Goal: Task Accomplishment & Management: Manage account settings

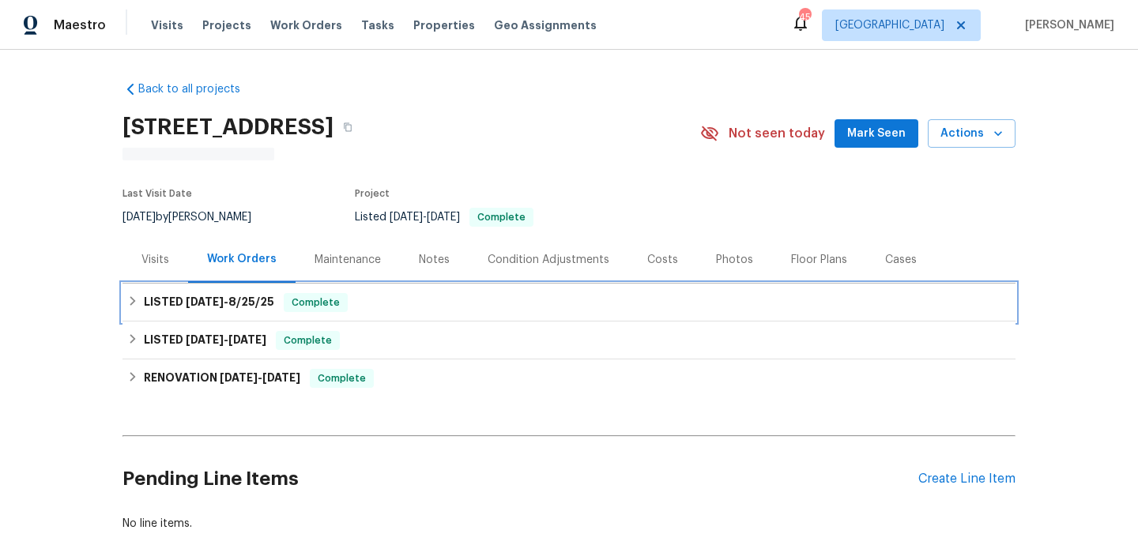
click at [448, 304] on div "LISTED [DATE] - [DATE] Complete" at bounding box center [569, 302] width 884 height 19
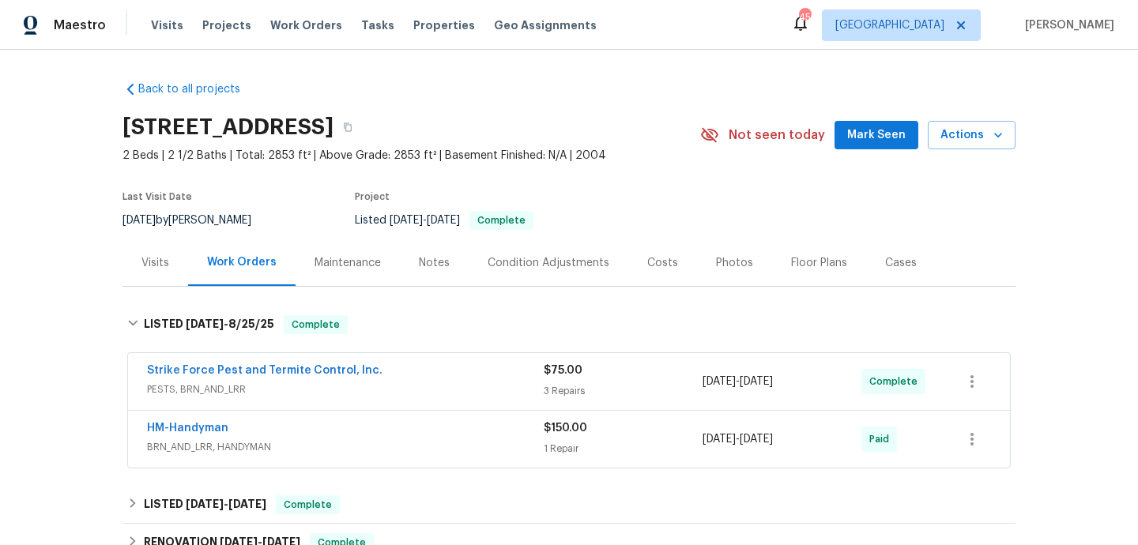
click at [439, 371] on div "Strike Force Pest and Termite Control, Inc." at bounding box center [345, 372] width 397 height 19
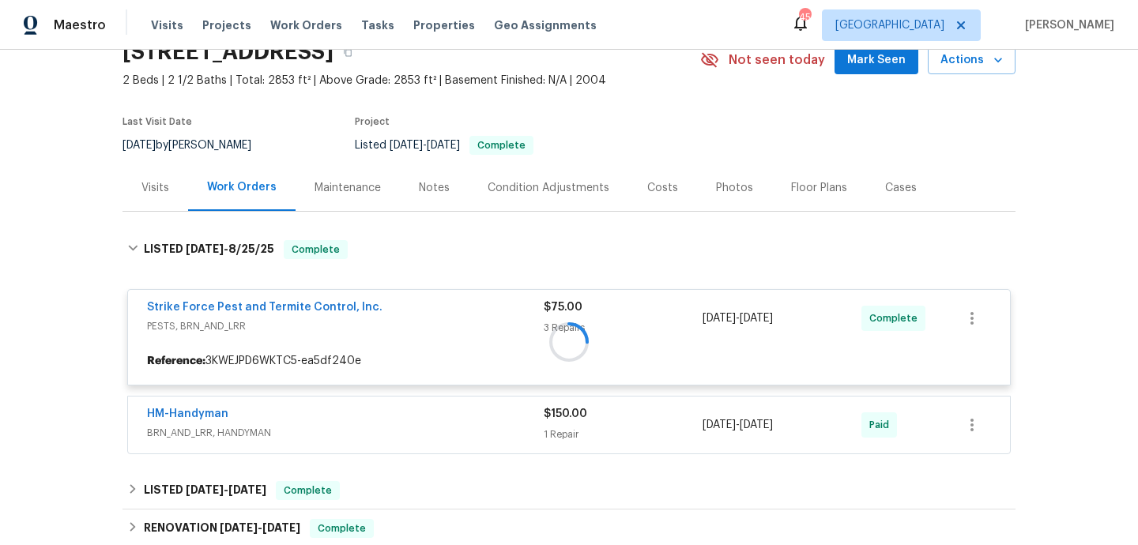
scroll to position [89, 0]
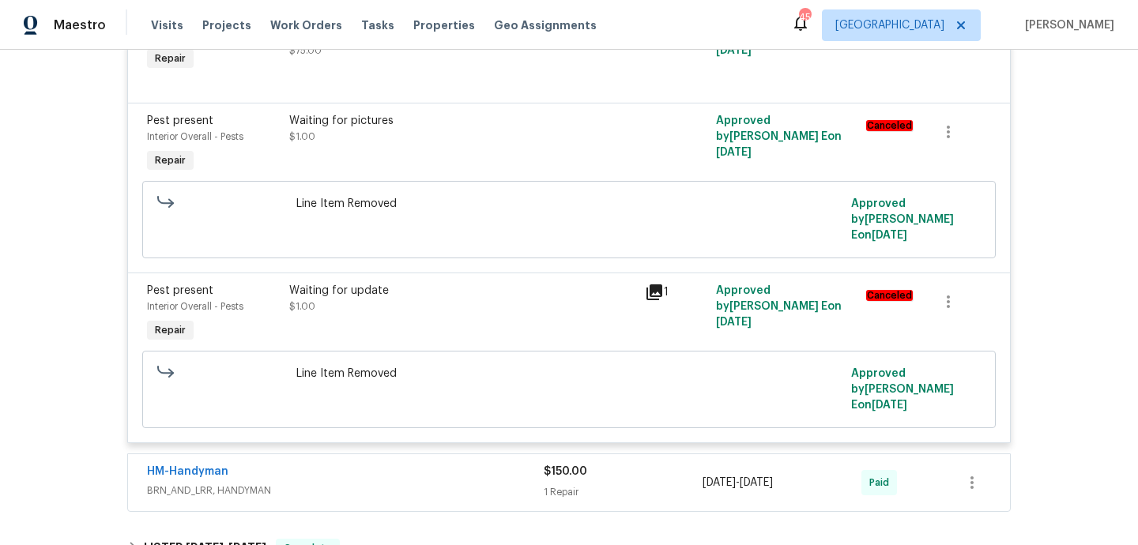
click at [416, 464] on div "HM-Handyman" at bounding box center [345, 473] width 397 height 19
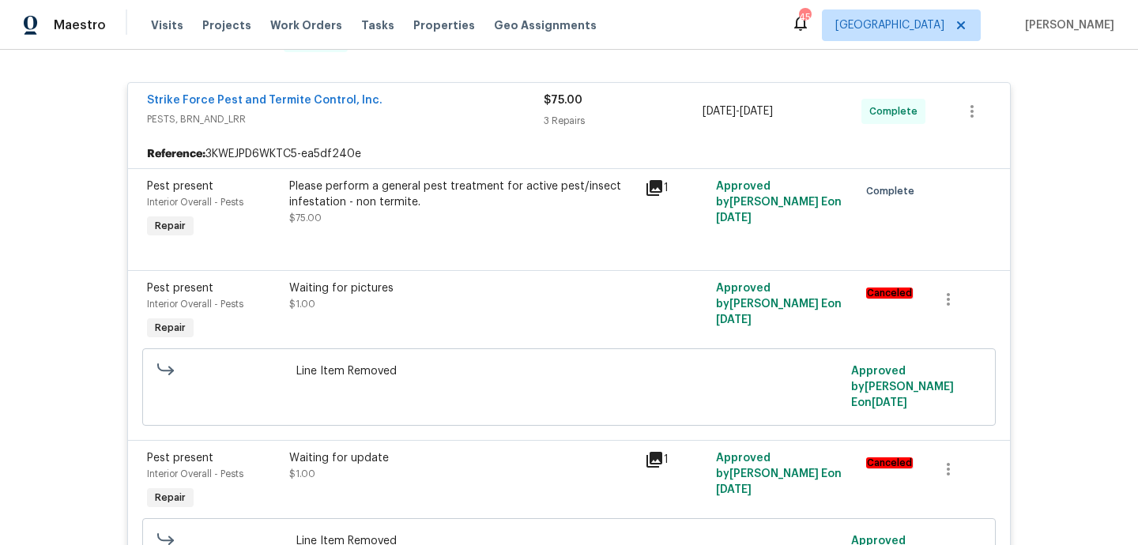
scroll to position [285, 0]
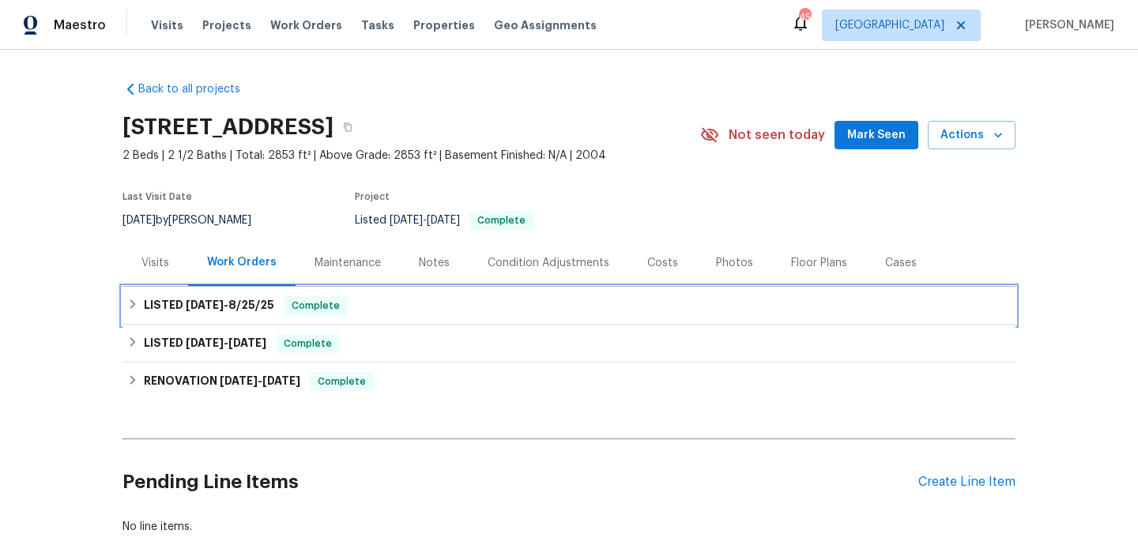
click at [431, 305] on div "LISTED [DATE] - [DATE] Complete" at bounding box center [569, 305] width 884 height 19
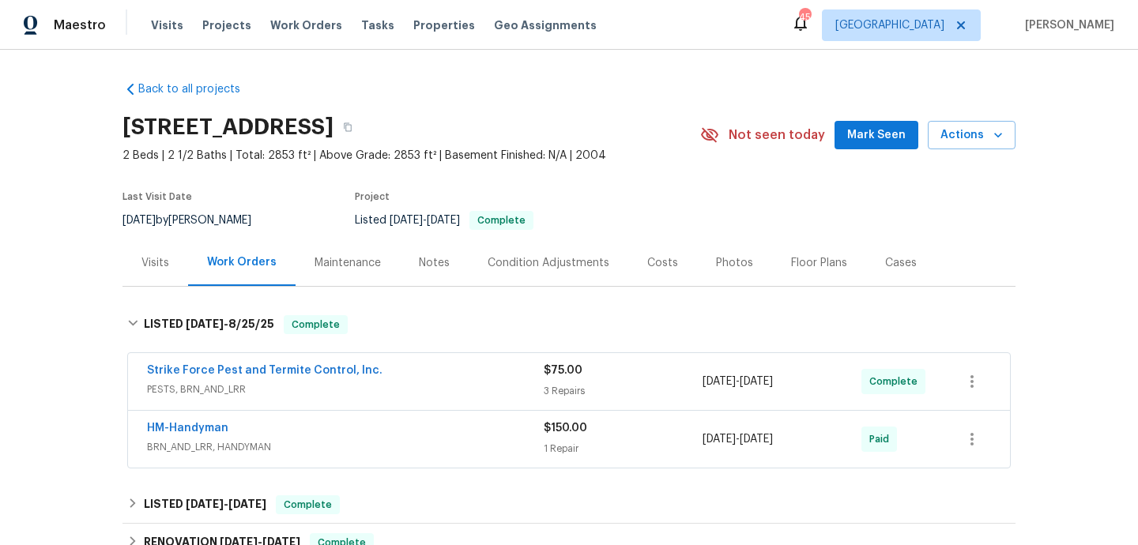
click at [467, 380] on div "Strike Force Pest and Termite Control, Inc." at bounding box center [345, 372] width 397 height 19
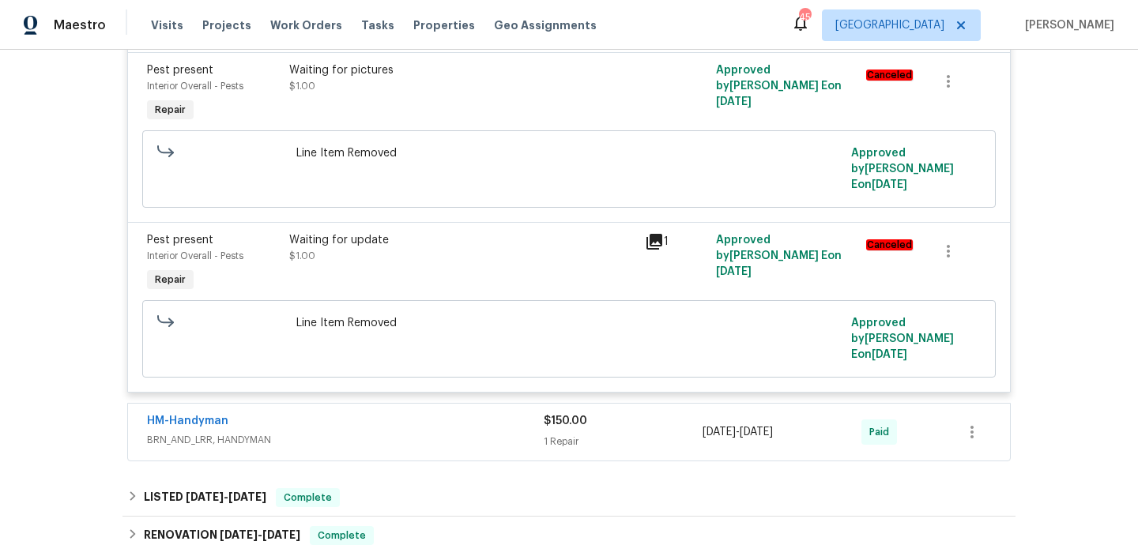
scroll to position [708, 0]
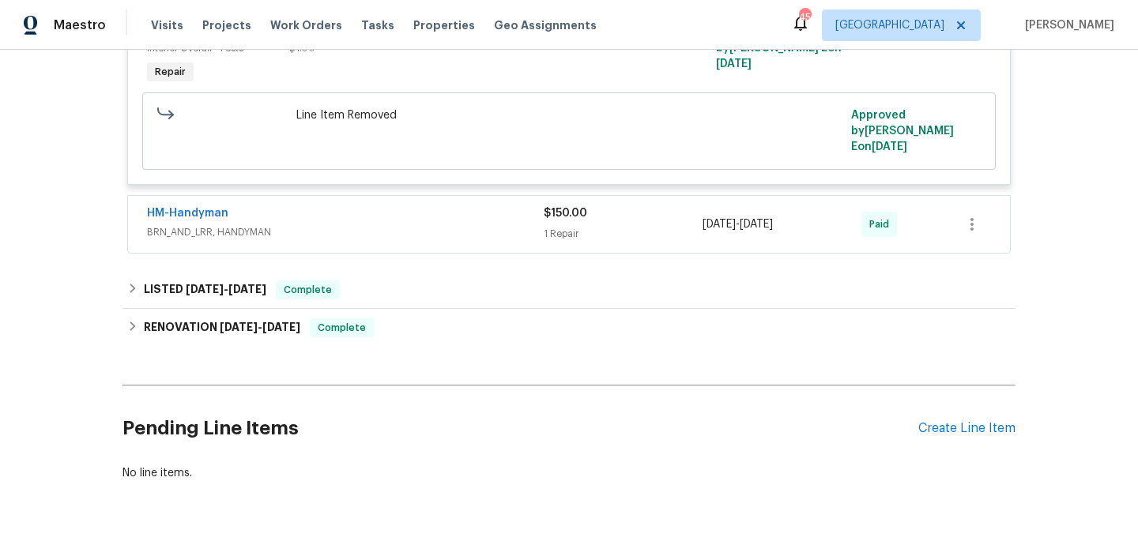
click at [471, 206] on div "HM-Handyman" at bounding box center [345, 215] width 397 height 19
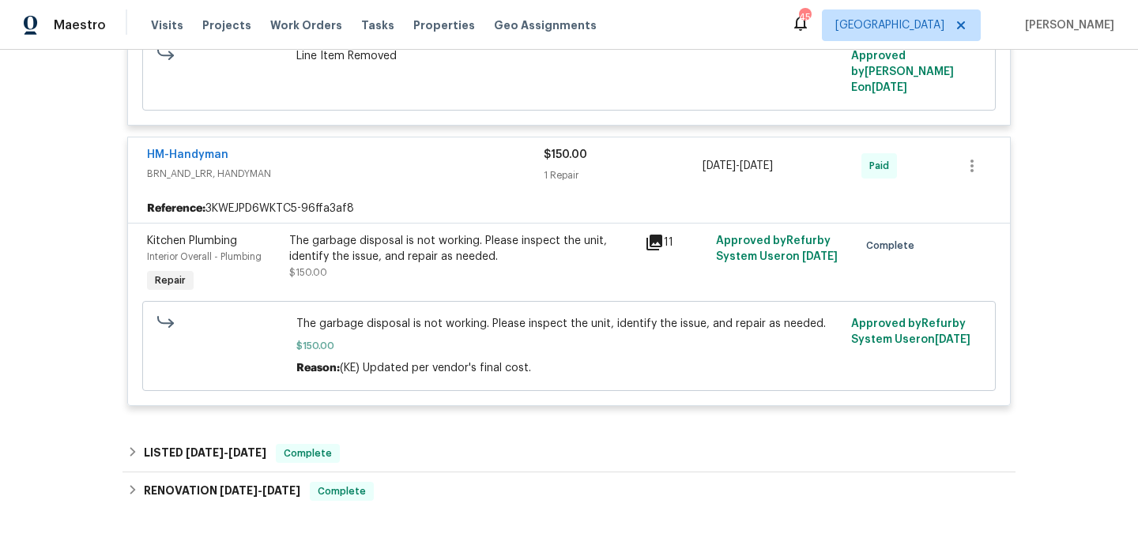
scroll to position [771, 0]
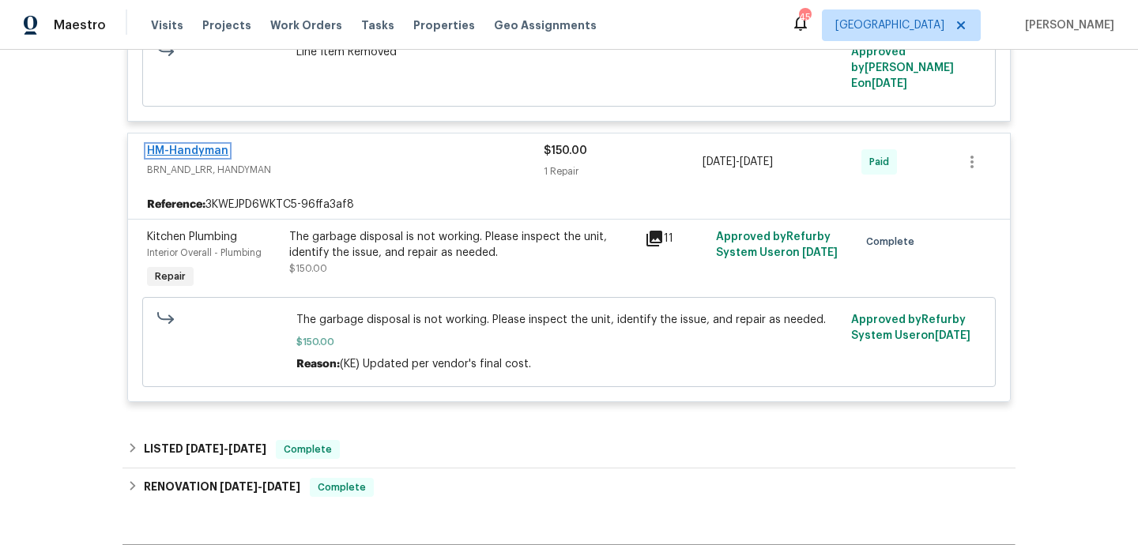
click at [212, 145] on link "HM-Handyman" at bounding box center [187, 150] width 81 height 11
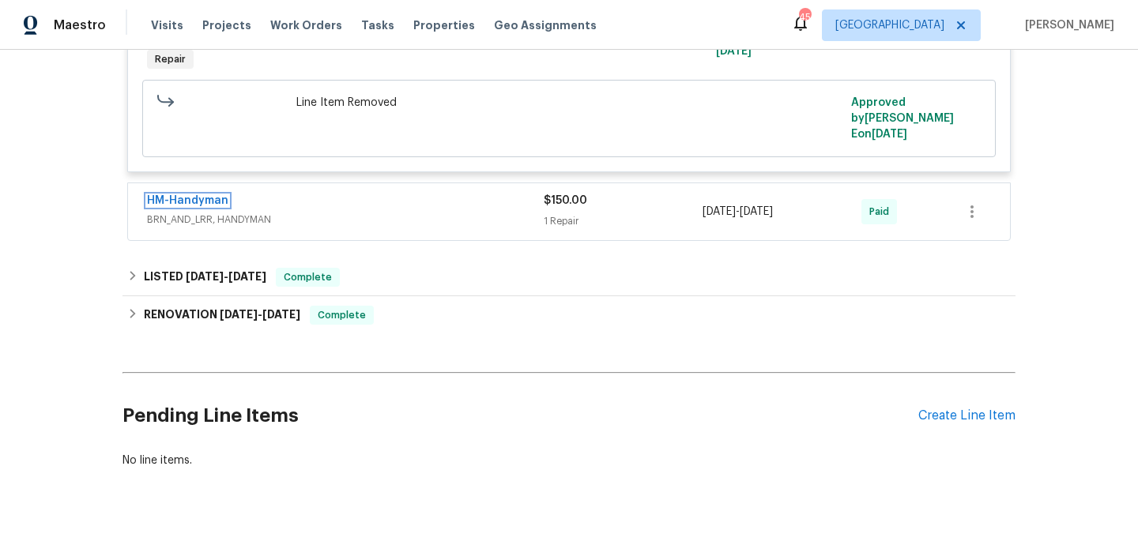
scroll to position [0, 0]
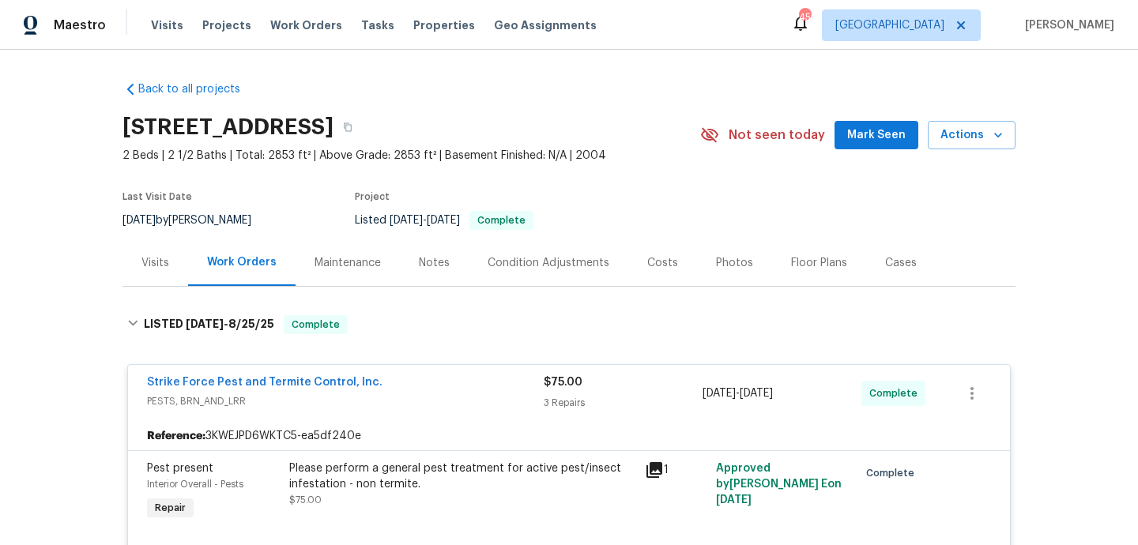
click at [145, 263] on div "Visits" at bounding box center [155, 263] width 28 height 16
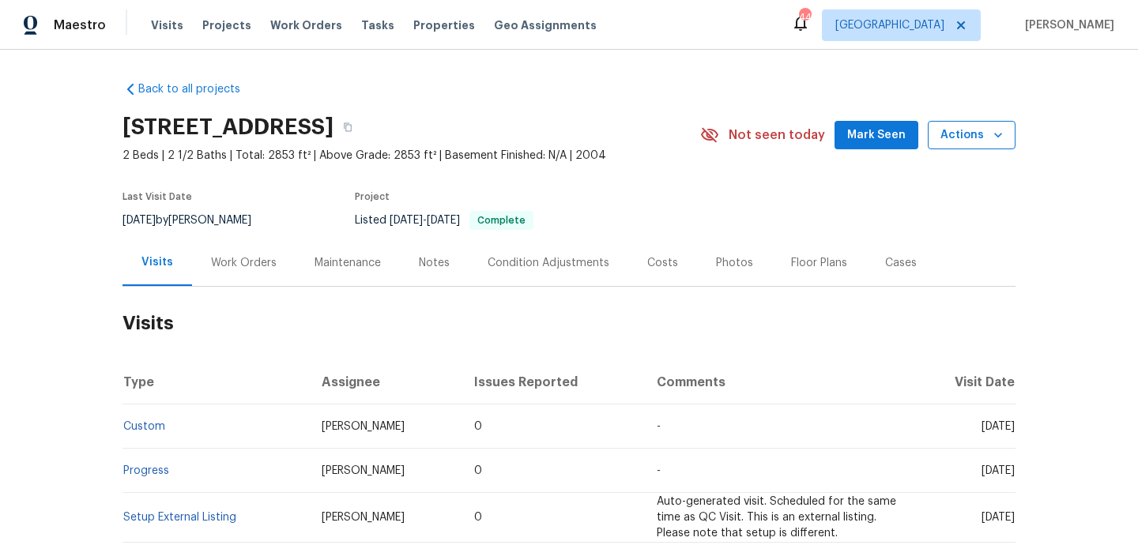
click at [961, 135] on span "Actions" at bounding box center [972, 136] width 62 height 20
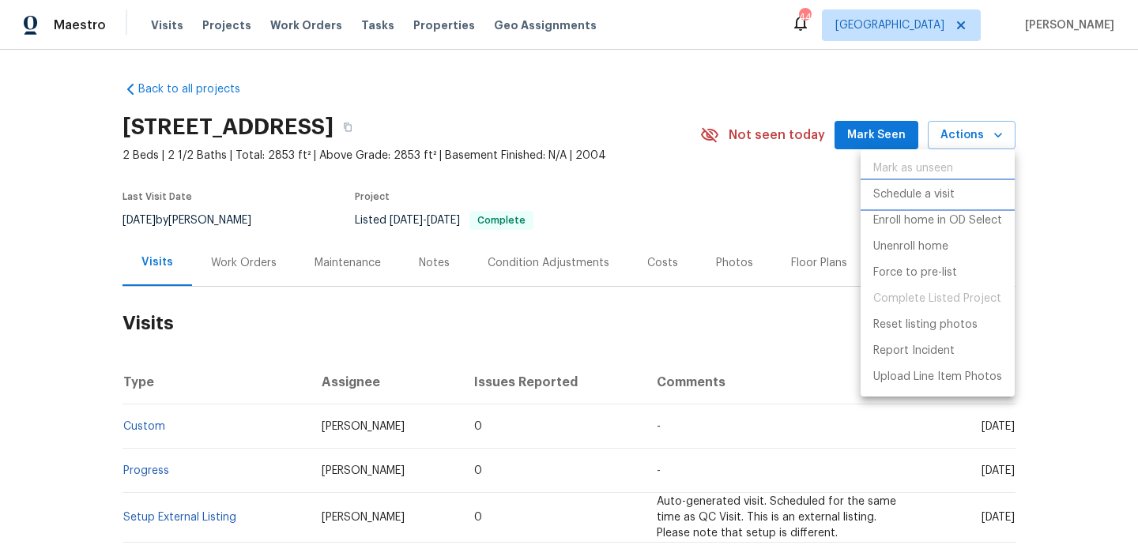
click at [881, 188] on p "Schedule a visit" at bounding box center [913, 195] width 81 height 17
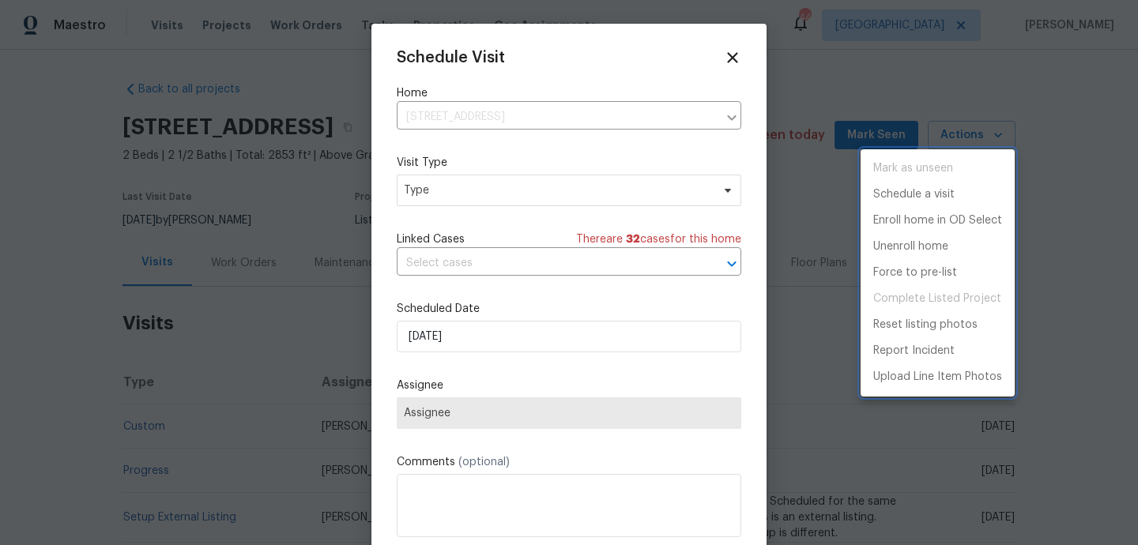
click at [446, 205] on div at bounding box center [569, 272] width 1138 height 545
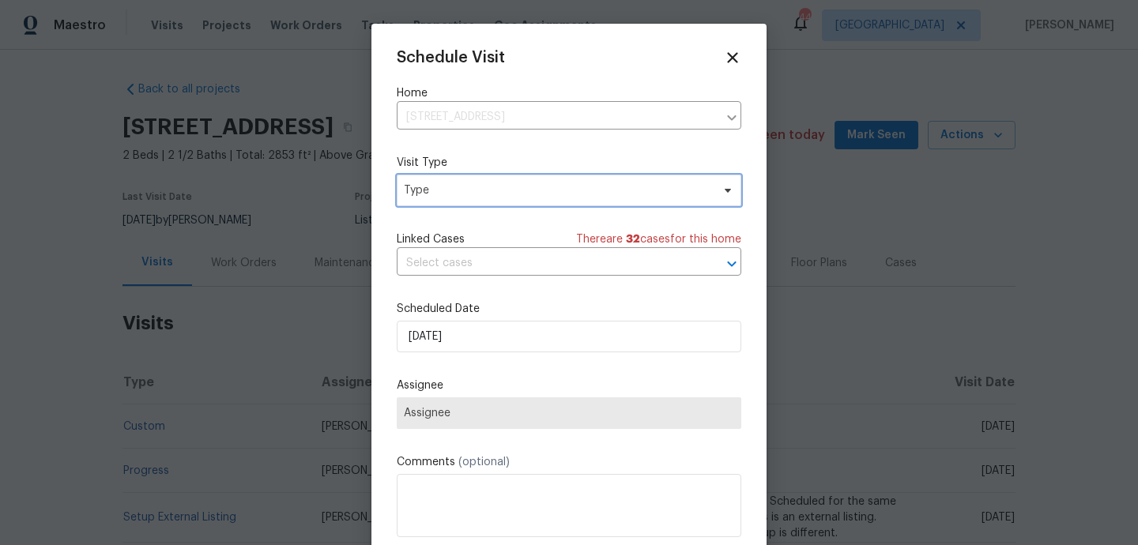
click at [442, 192] on span "Type" at bounding box center [557, 191] width 307 height 16
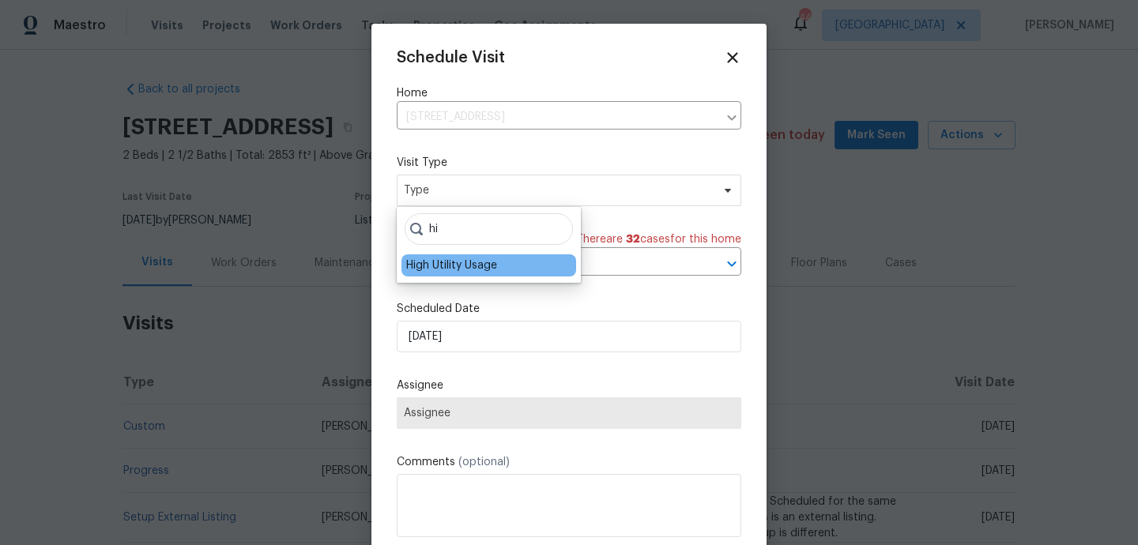
type input "hi"
click at [444, 276] on div "High Utility Usage" at bounding box center [489, 266] width 175 height 22
click at [444, 275] on div "High Utility Usage" at bounding box center [489, 266] width 175 height 22
click at [439, 270] on div "High Utility Usage" at bounding box center [451, 266] width 91 height 16
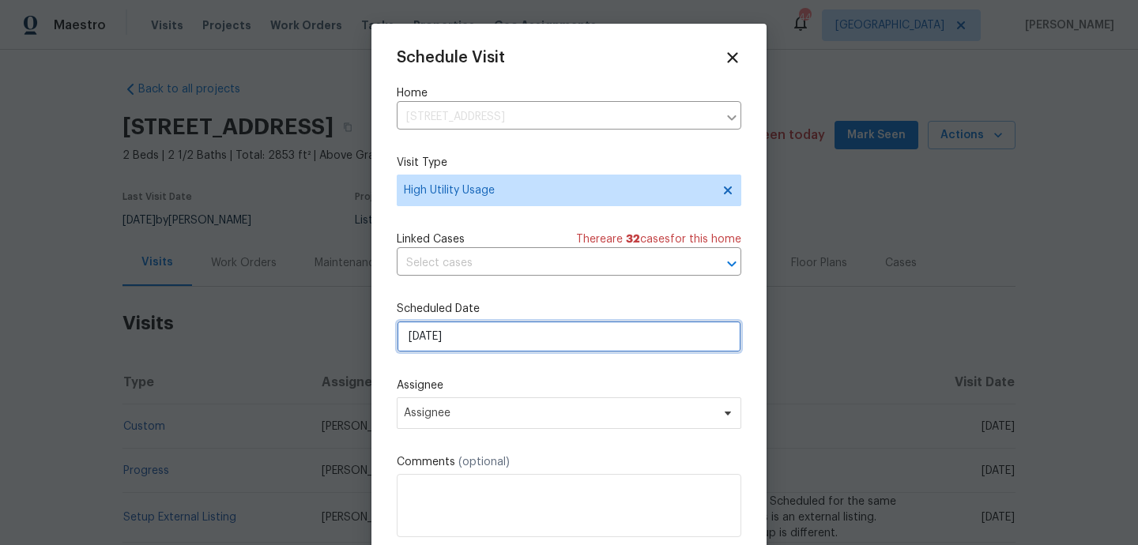
click at [448, 334] on input "[DATE]" at bounding box center [569, 337] width 345 height 32
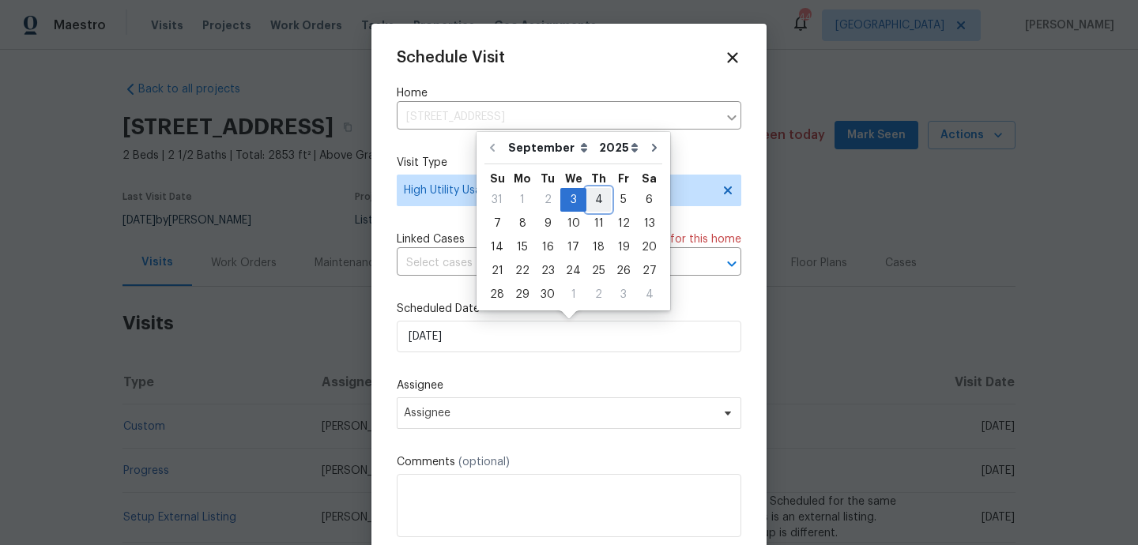
click at [596, 196] on div "4" at bounding box center [598, 200] width 25 height 22
type input "[DATE]"
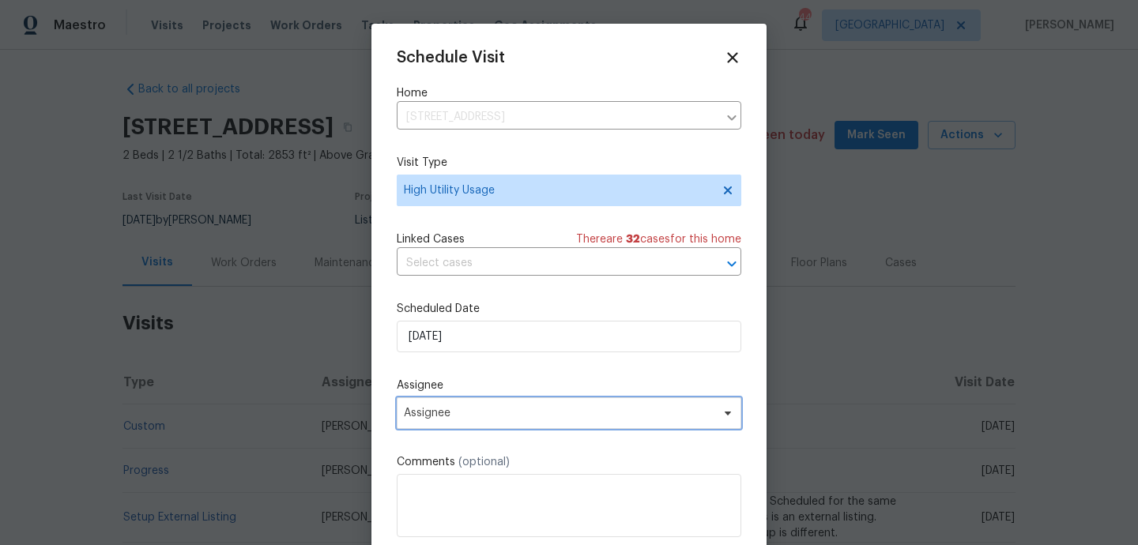
click at [496, 417] on span "Assignee" at bounding box center [559, 413] width 310 height 13
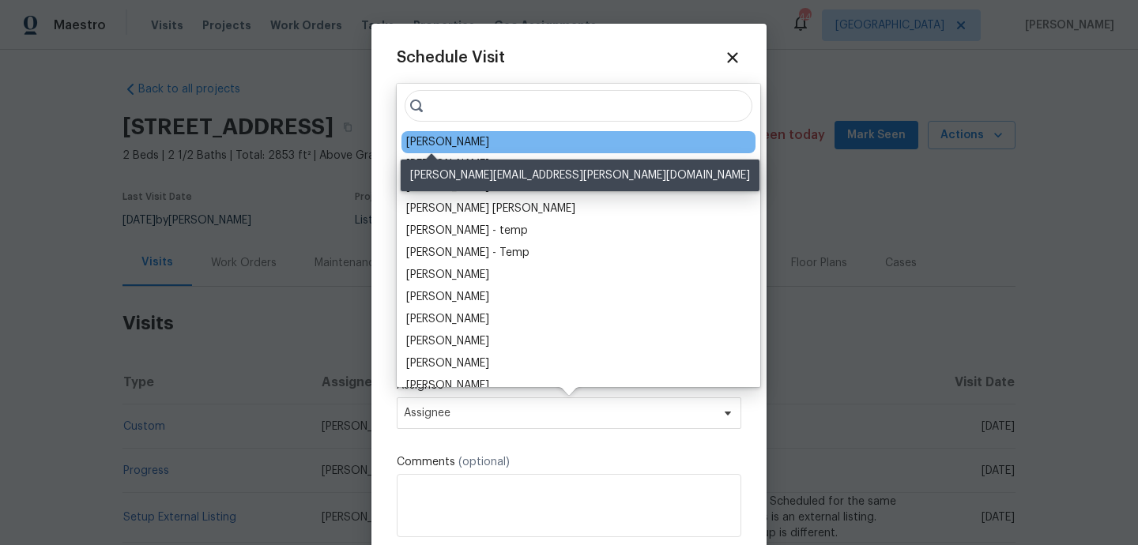
click at [440, 145] on div "[PERSON_NAME]" at bounding box center [447, 142] width 83 height 16
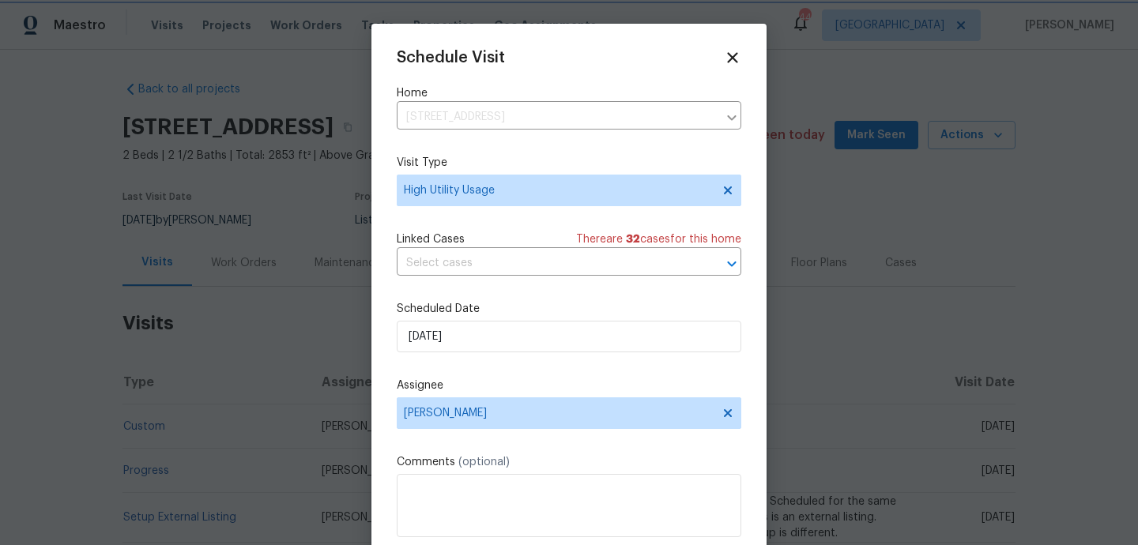
scroll to position [28, 0]
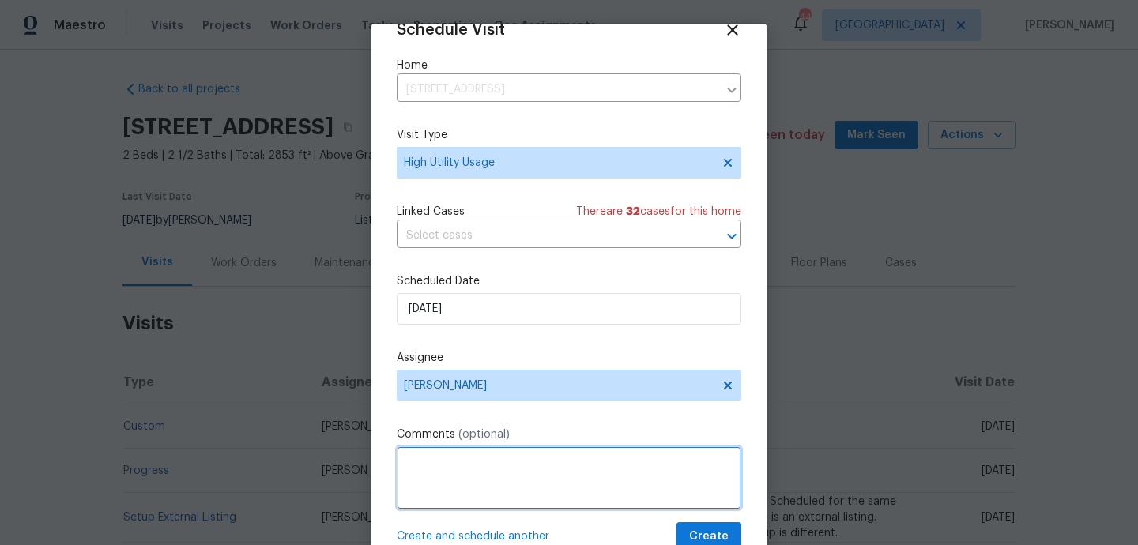
click at [466, 467] on textarea at bounding box center [569, 478] width 345 height 63
paste textarea "Hi team, we received a high usage Electric bill from a utility company for this…"
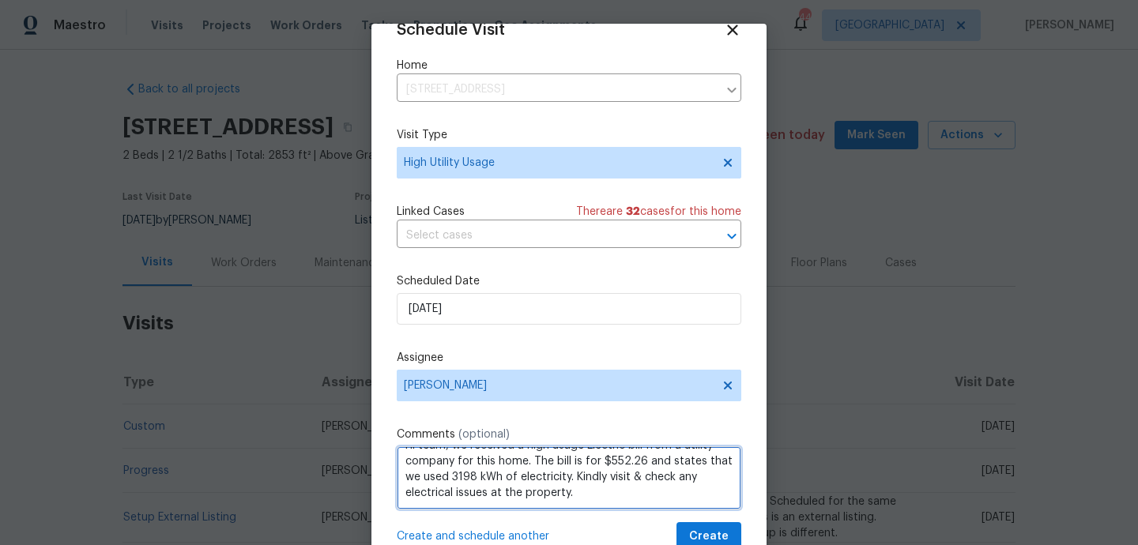
scroll to position [55, 0]
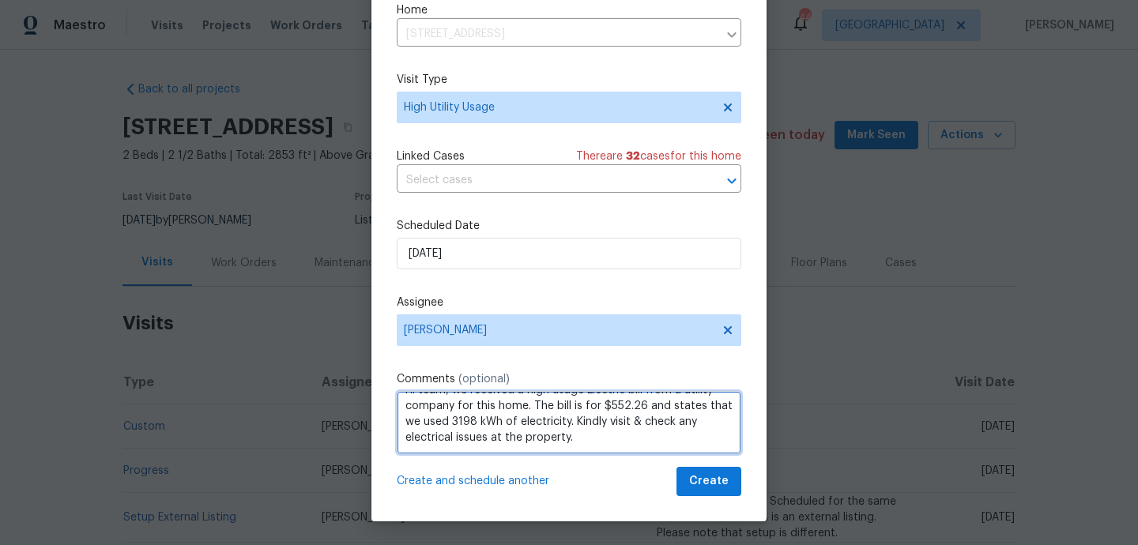
type textarea "Hi team, we received a high usage Electric bill from a utility company for this…"
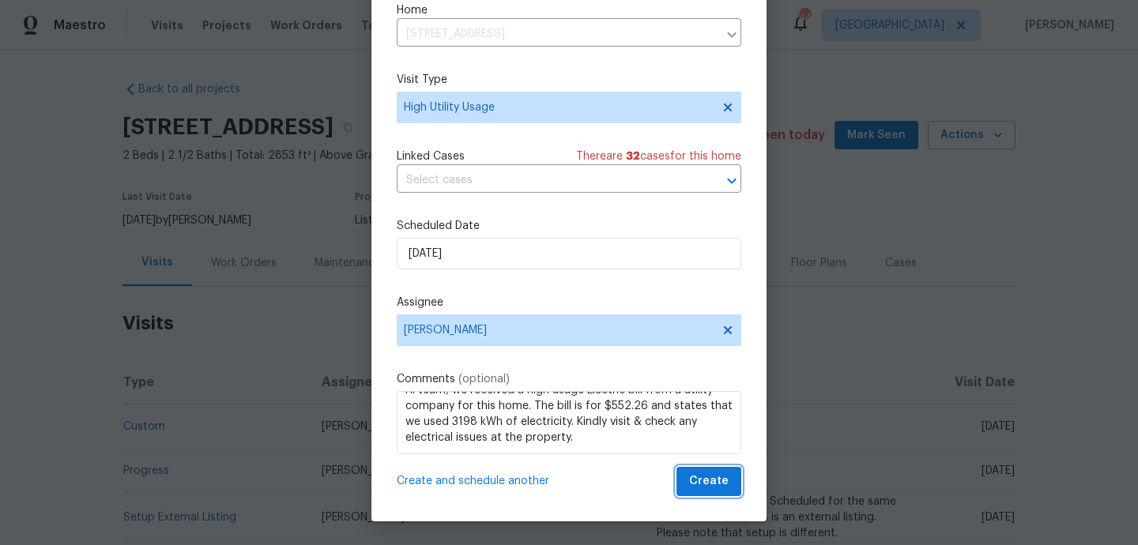
click at [722, 485] on span "Create" at bounding box center [709, 482] width 40 height 20
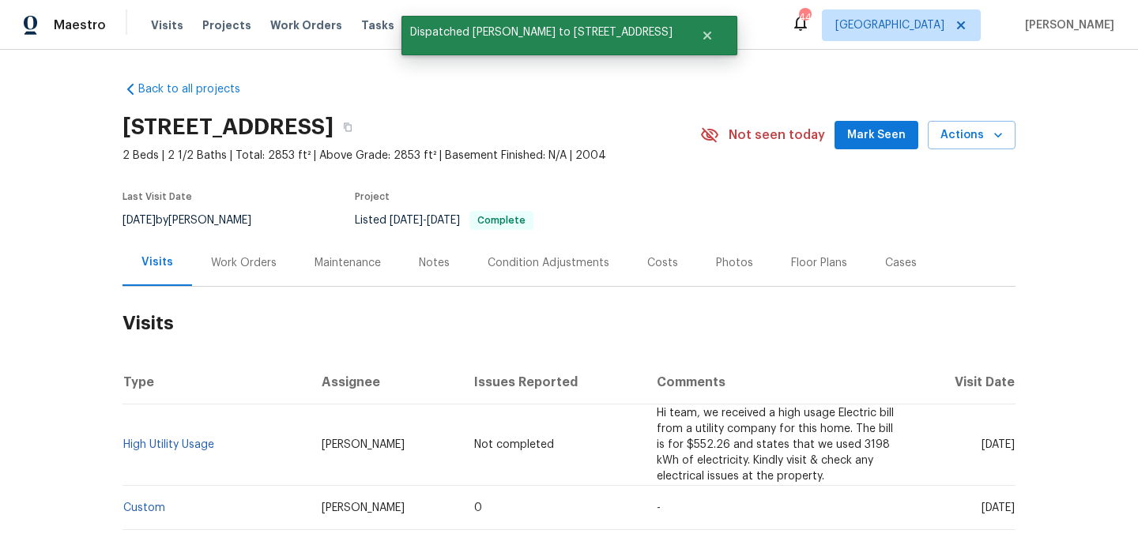
scroll to position [0, 0]
click at [185, 443] on link "High Utility Usage" at bounding box center [168, 444] width 91 height 11
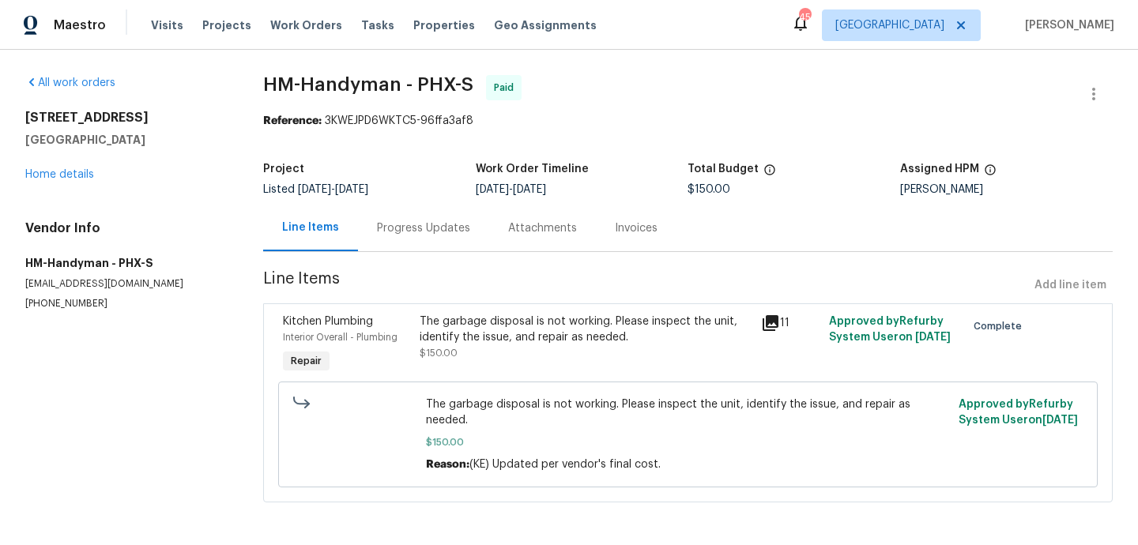
click at [421, 241] on div "Progress Updates" at bounding box center [423, 228] width 131 height 47
